Goal: Complete application form

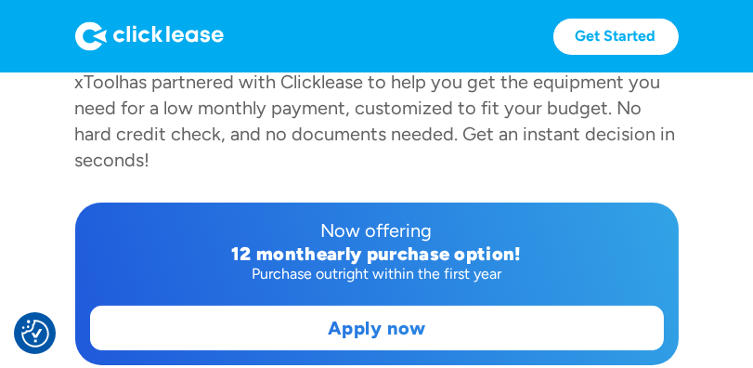
scroll to position [416, 0]
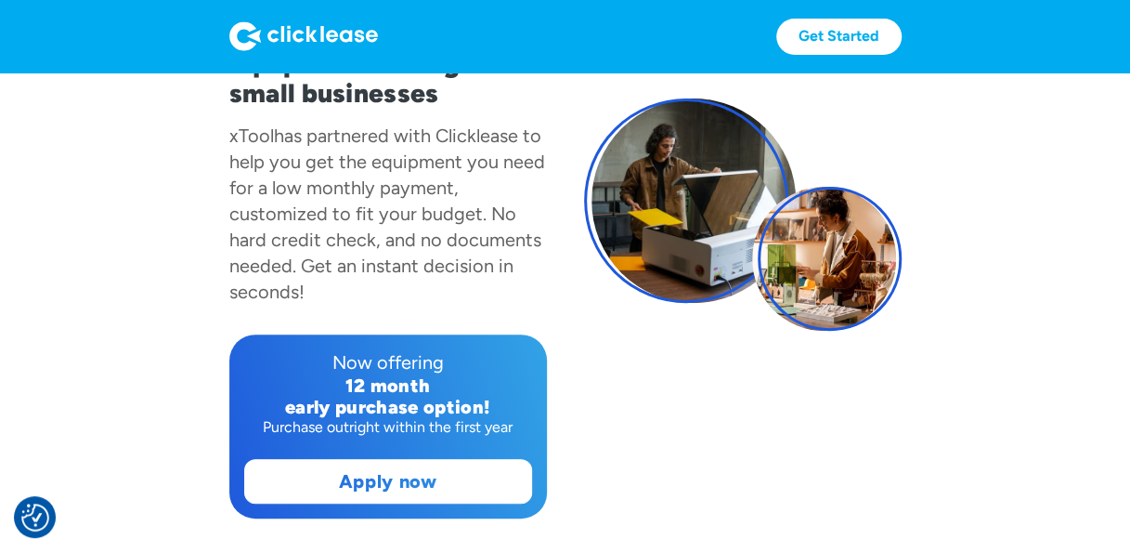
scroll to position [212, 0]
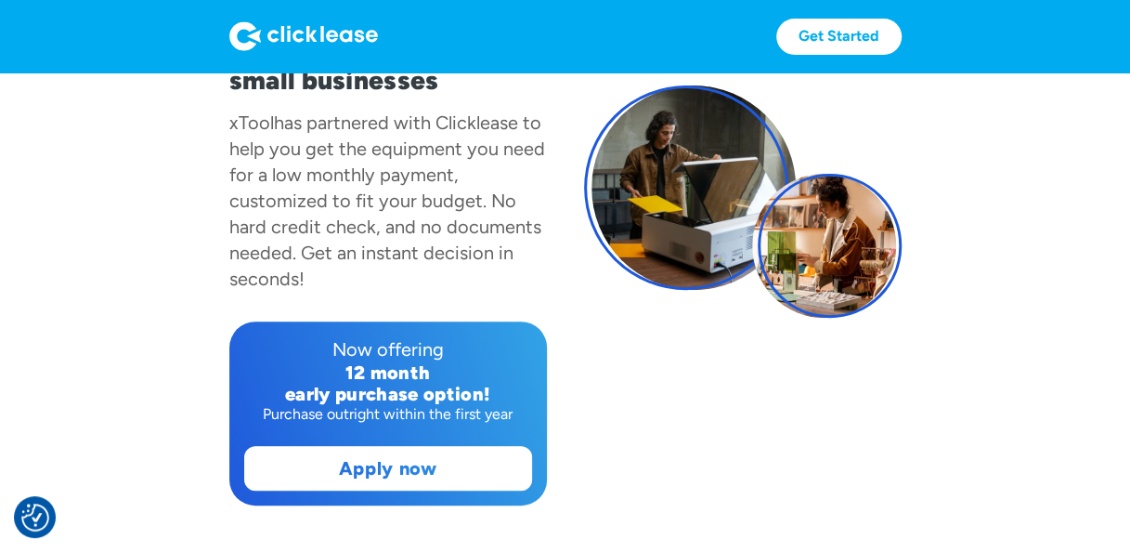
click at [973, 113] on section "Fast & easy! Equipment leasing for small businesses xTool has partnered with Cl…" at bounding box center [565, 220] width 1130 height 719
click at [1029, 128] on section "Fast & easy! Equipment leasing for small businesses xTool has partnered with Cl…" at bounding box center [565, 220] width 1130 height 719
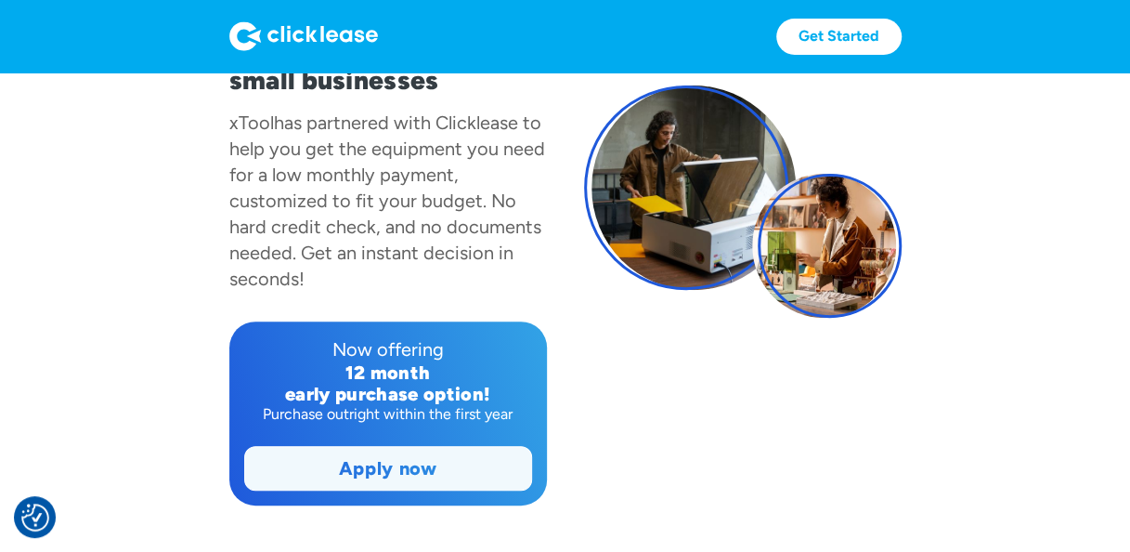
click at [373, 468] on link "Apply now" at bounding box center [388, 468] width 286 height 43
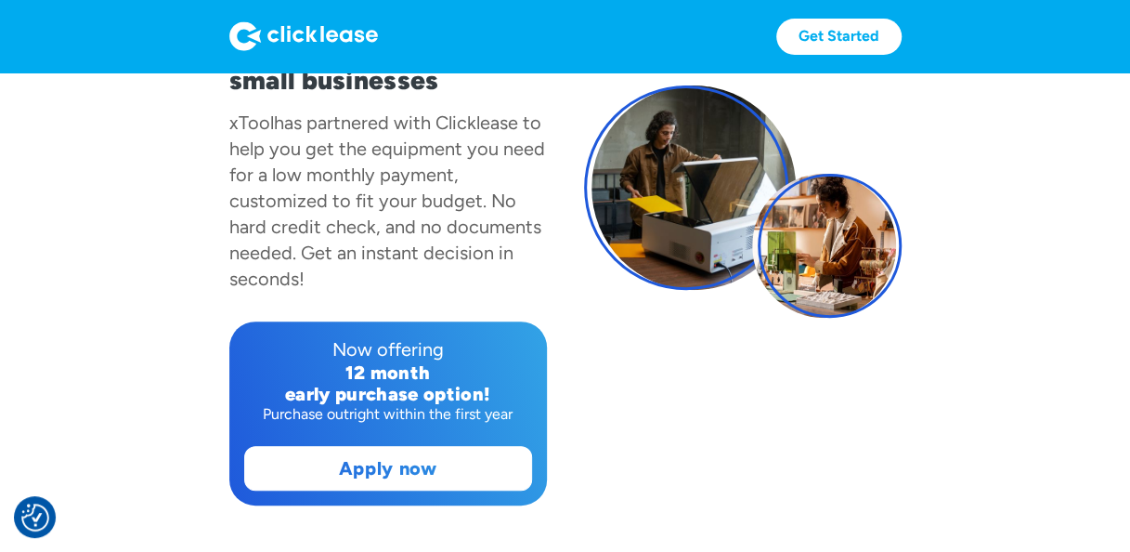
click at [421, 153] on div "has partnered with Clicklease to help you get the equipment you need for a low …" at bounding box center [387, 200] width 316 height 178
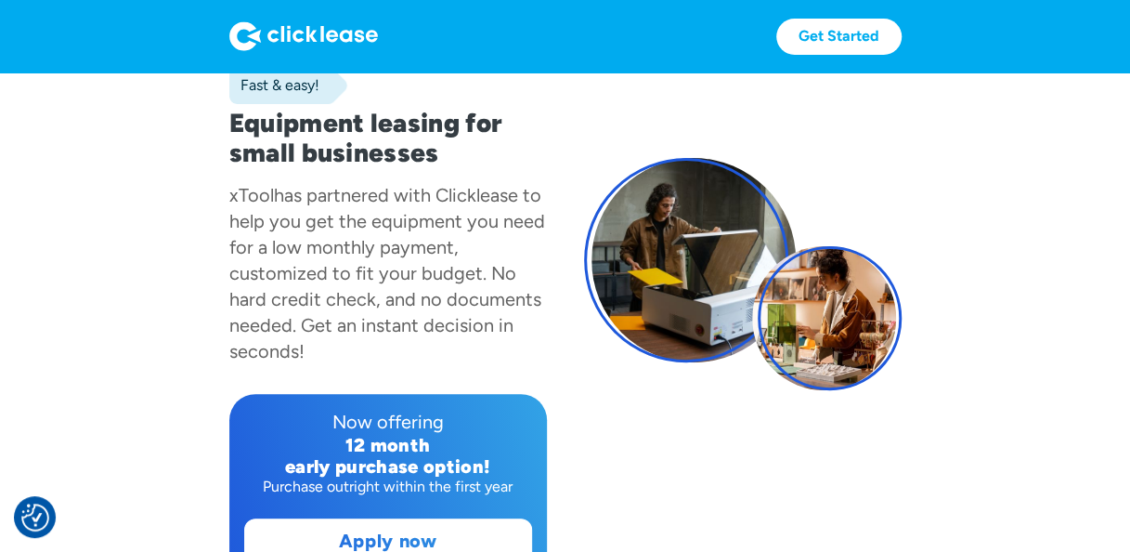
scroll to position [137, 0]
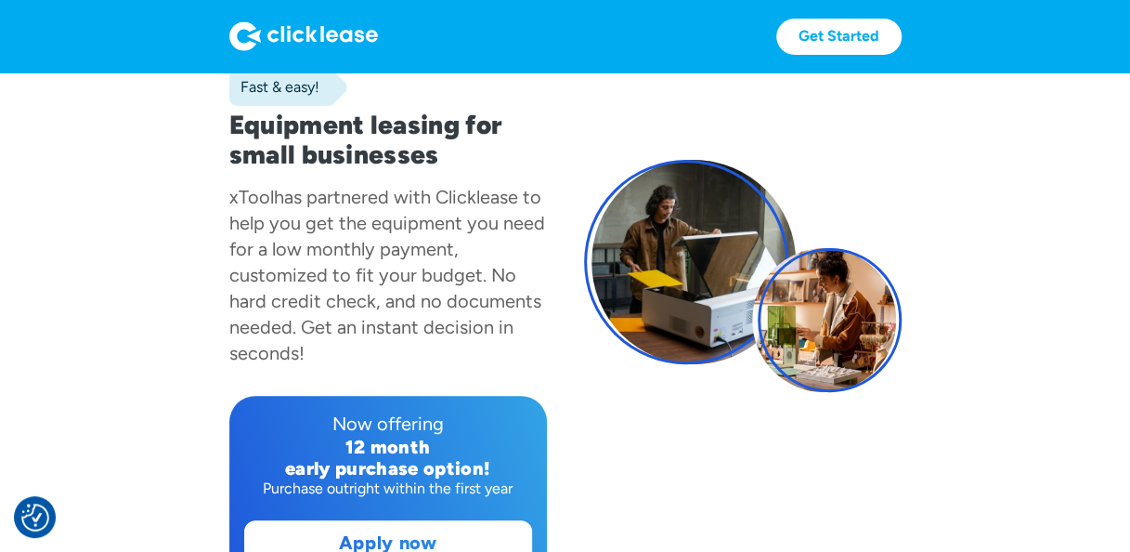
click at [351, 189] on div "has partnered with Clicklease to help you get the equipment you need for a low …" at bounding box center [387, 275] width 316 height 178
click at [364, 258] on div "has partnered with Clicklease to help you get the equipment you need for a low …" at bounding box center [387, 275] width 316 height 178
